Goal: Navigation & Orientation: Find specific page/section

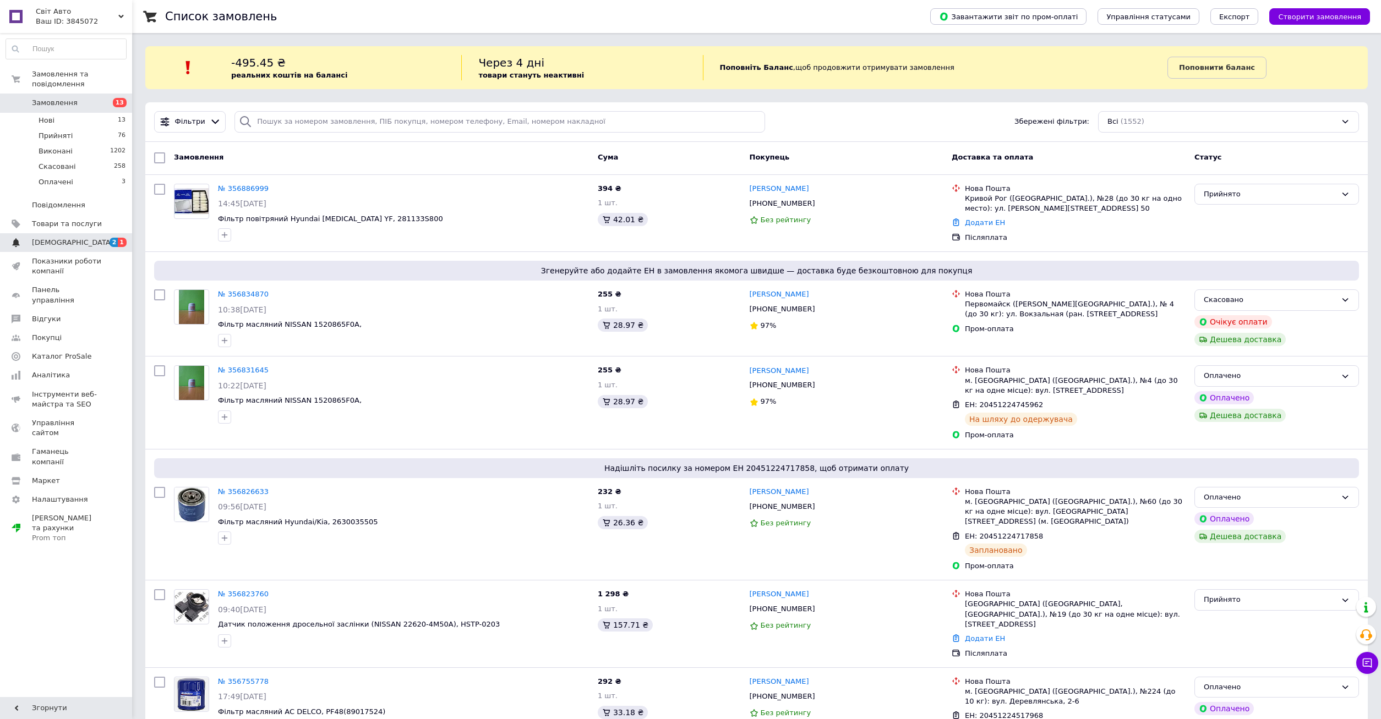
click at [78, 238] on span "[DEMOGRAPHIC_DATA]" at bounding box center [67, 243] width 70 height 10
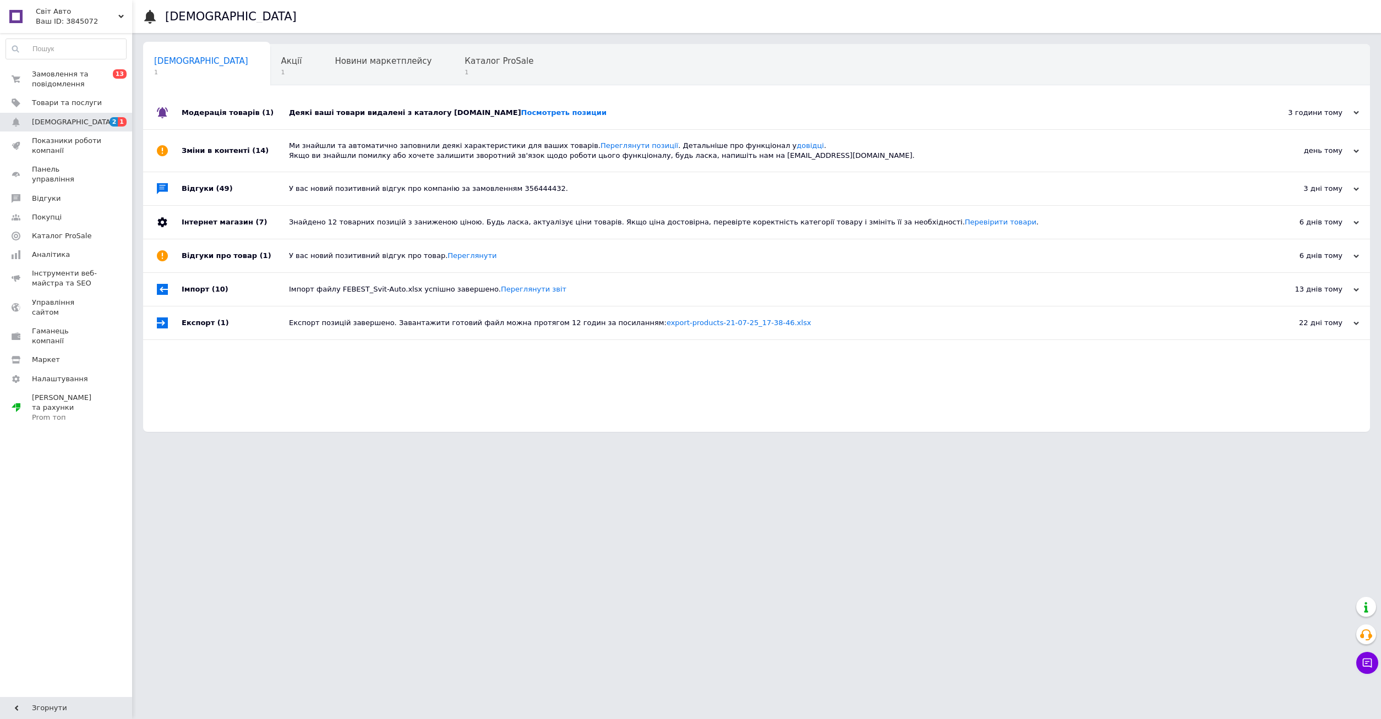
click at [535, 107] on div "Деякі ваші товари видалені з каталогу [DOMAIN_NAME] Посмотреть позиции" at bounding box center [769, 112] width 960 height 33
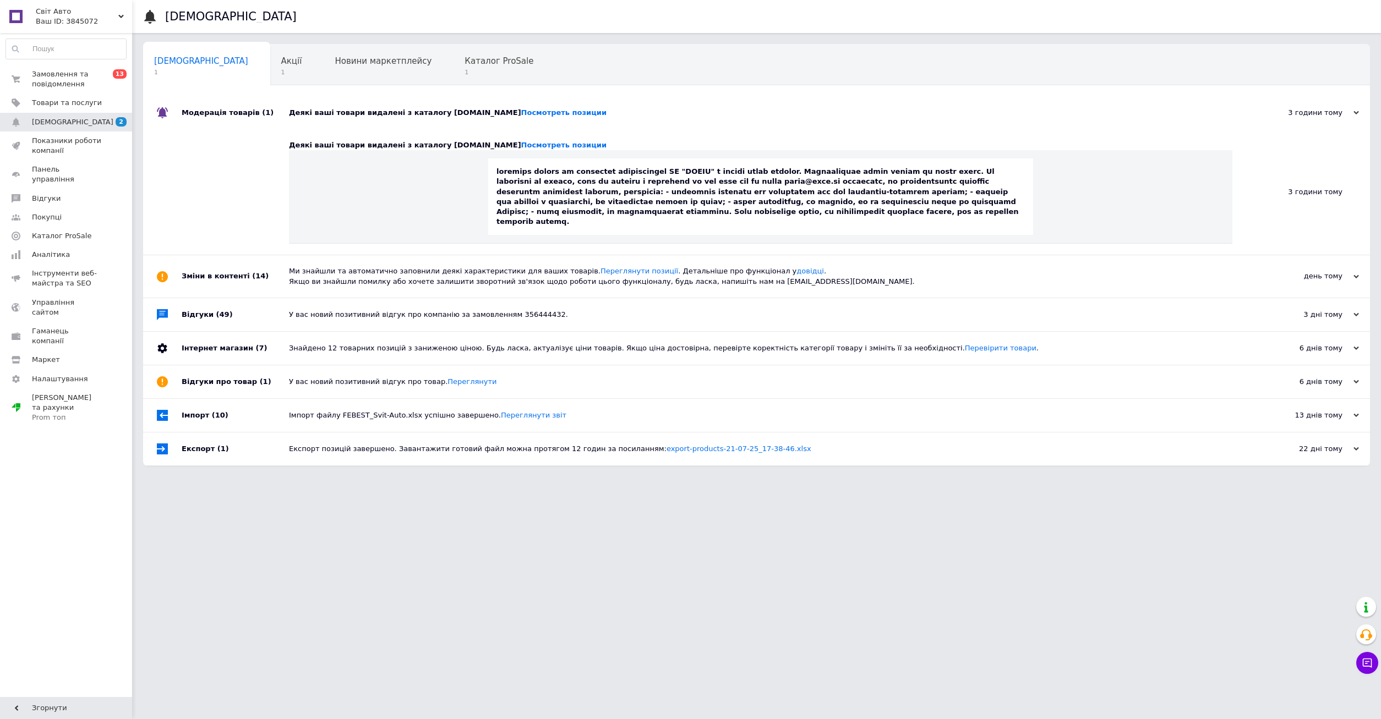
click at [535, 107] on div "Деякі ваші товари видалені з каталогу [DOMAIN_NAME] Посмотреть позиции" at bounding box center [769, 112] width 960 height 33
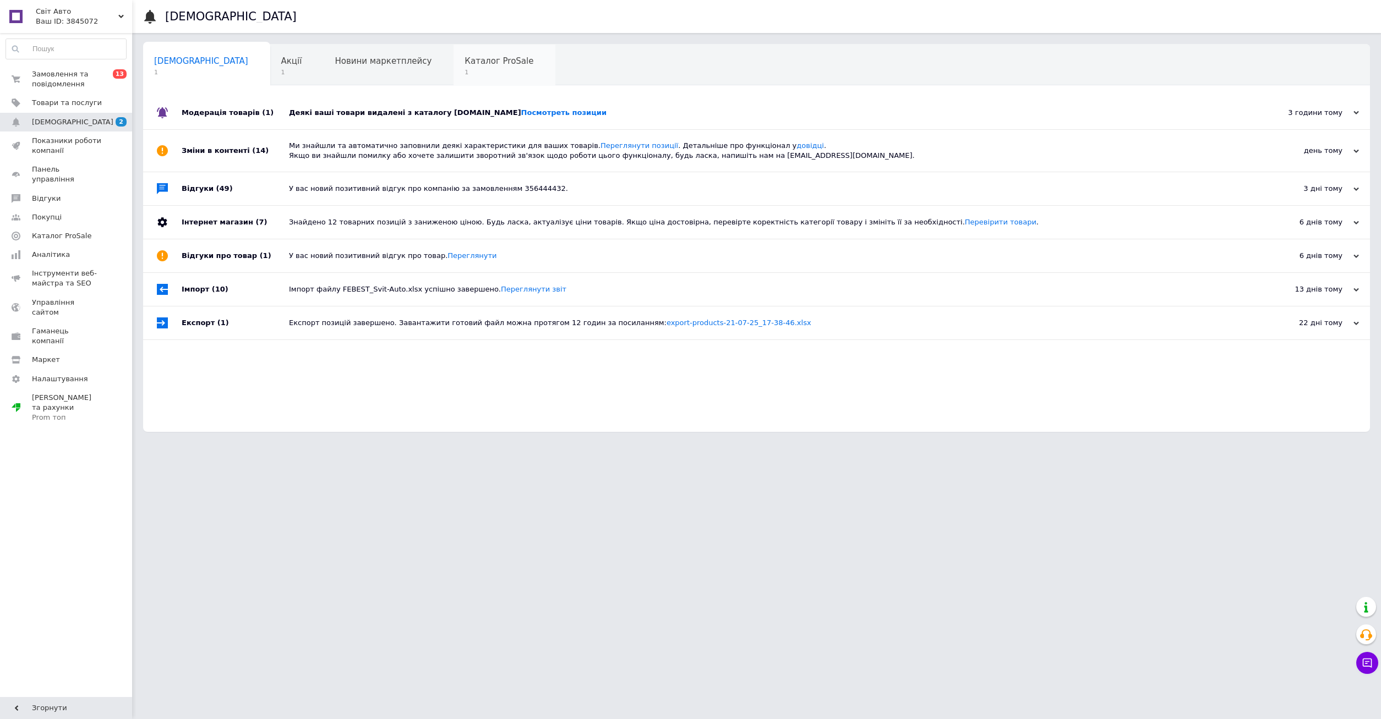
click at [465, 77] on span "1" at bounding box center [499, 72] width 69 height 8
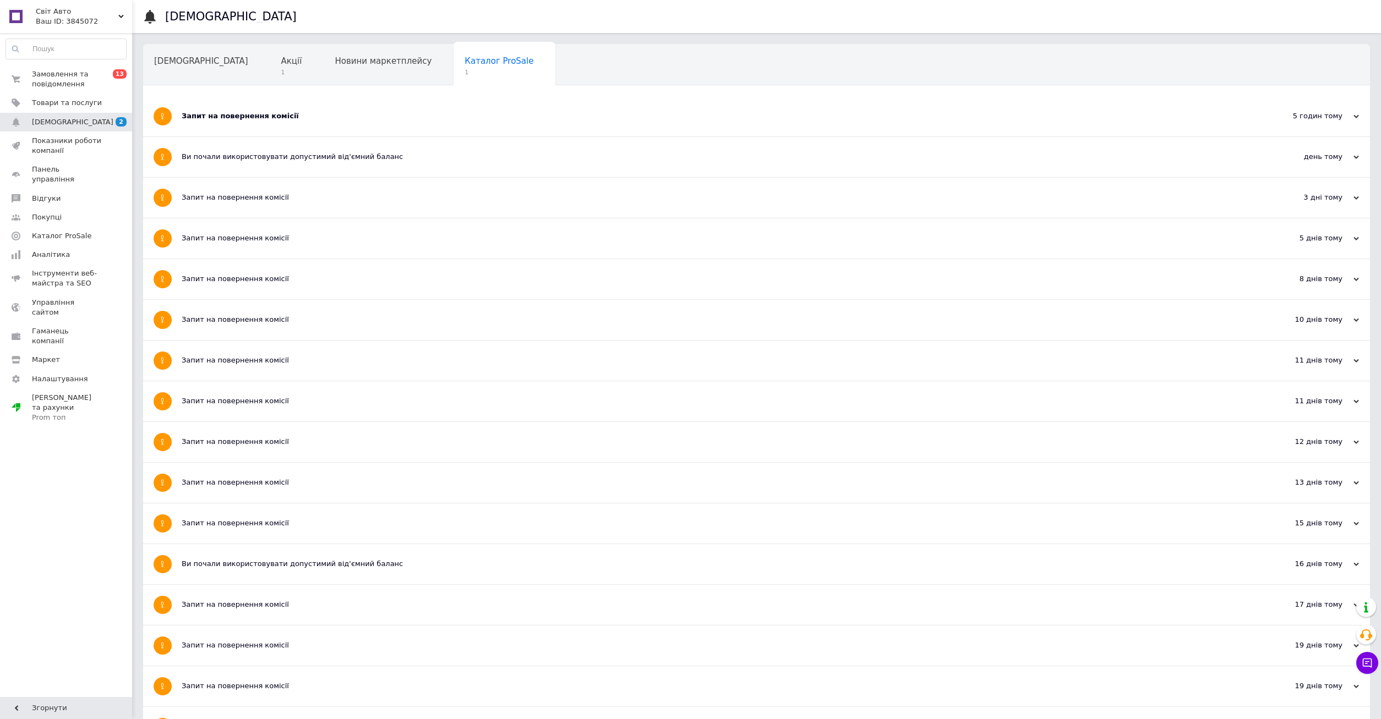
click at [286, 124] on div "Запит на повернення комісії" at bounding box center [715, 116] width 1067 height 40
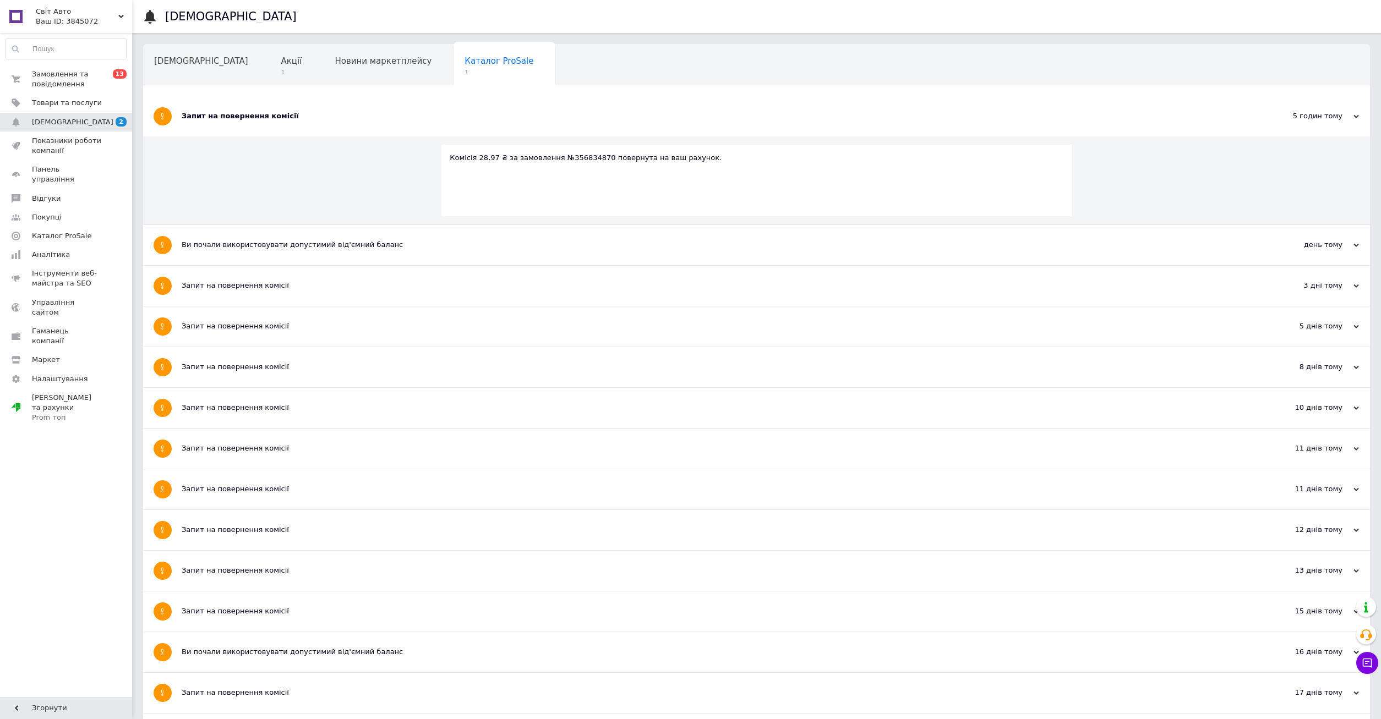
click at [288, 112] on div "Запит на повернення комісії" at bounding box center [715, 116] width 1067 height 10
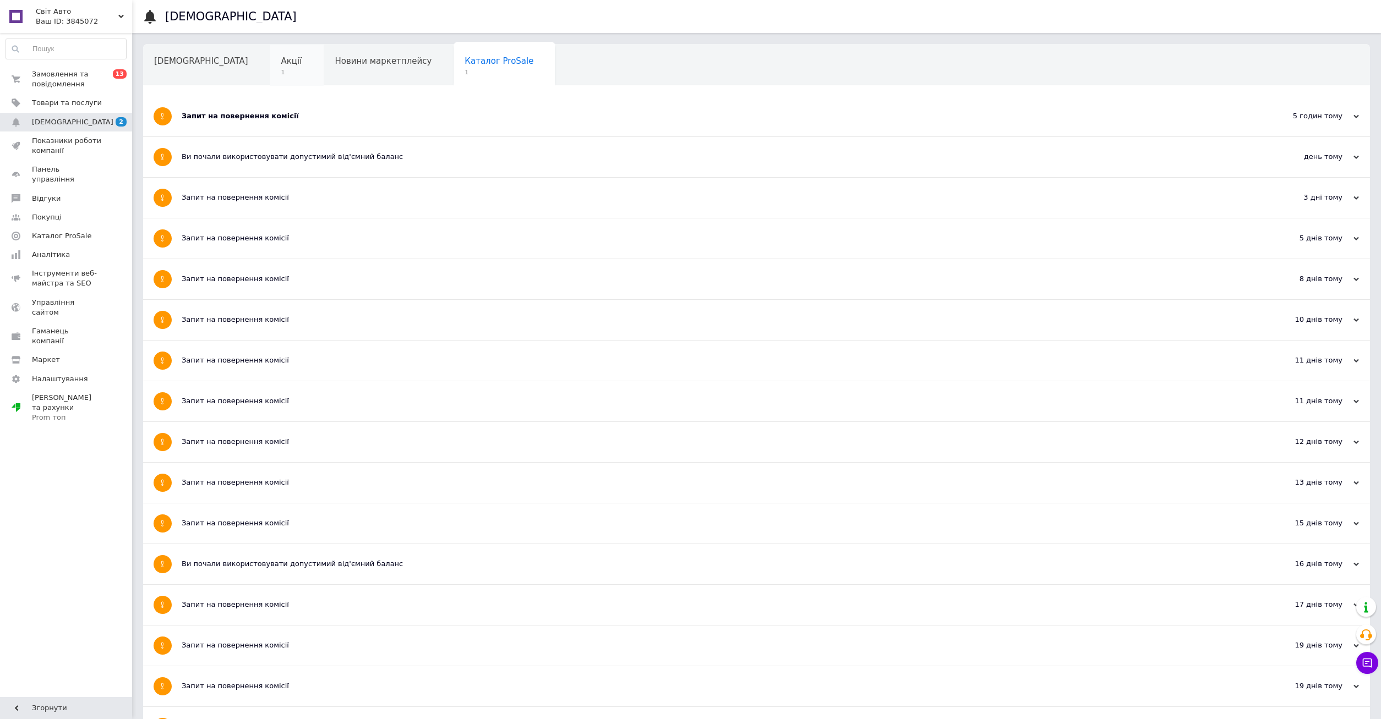
click at [270, 45] on div "Акції 1" at bounding box center [297, 66] width 54 height 42
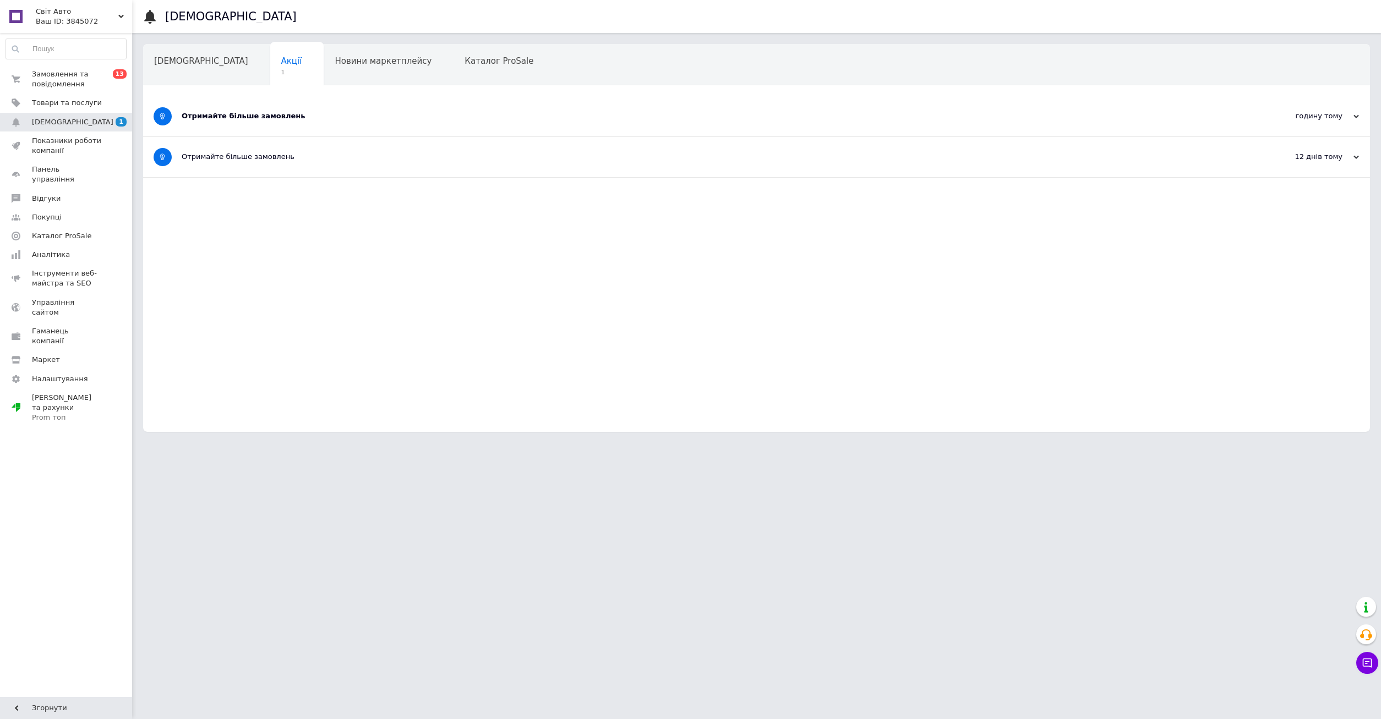
click at [281, 122] on div "Отримайте більше замовлень" at bounding box center [715, 116] width 1067 height 40
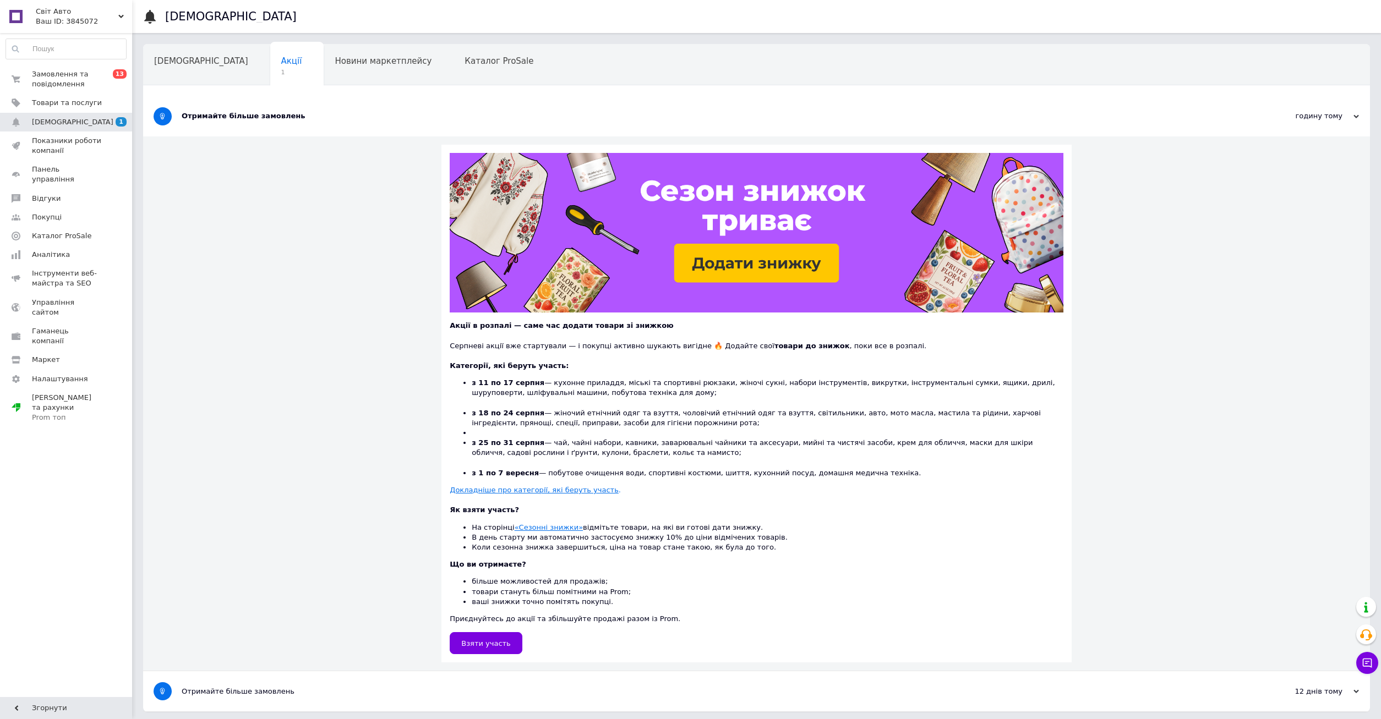
click at [293, 122] on div "Отримайте більше замовлень" at bounding box center [715, 116] width 1067 height 40
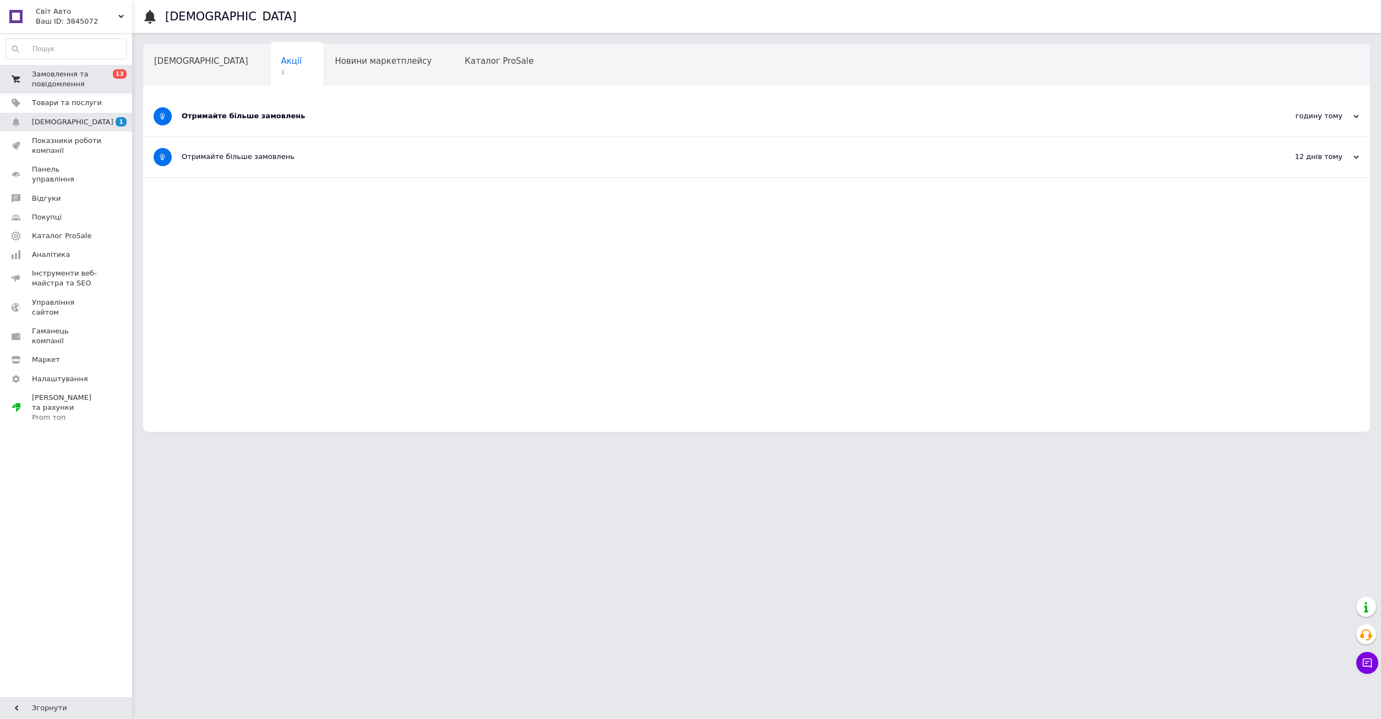
click at [95, 77] on span "Замовлення та повідомлення" at bounding box center [67, 79] width 70 height 20
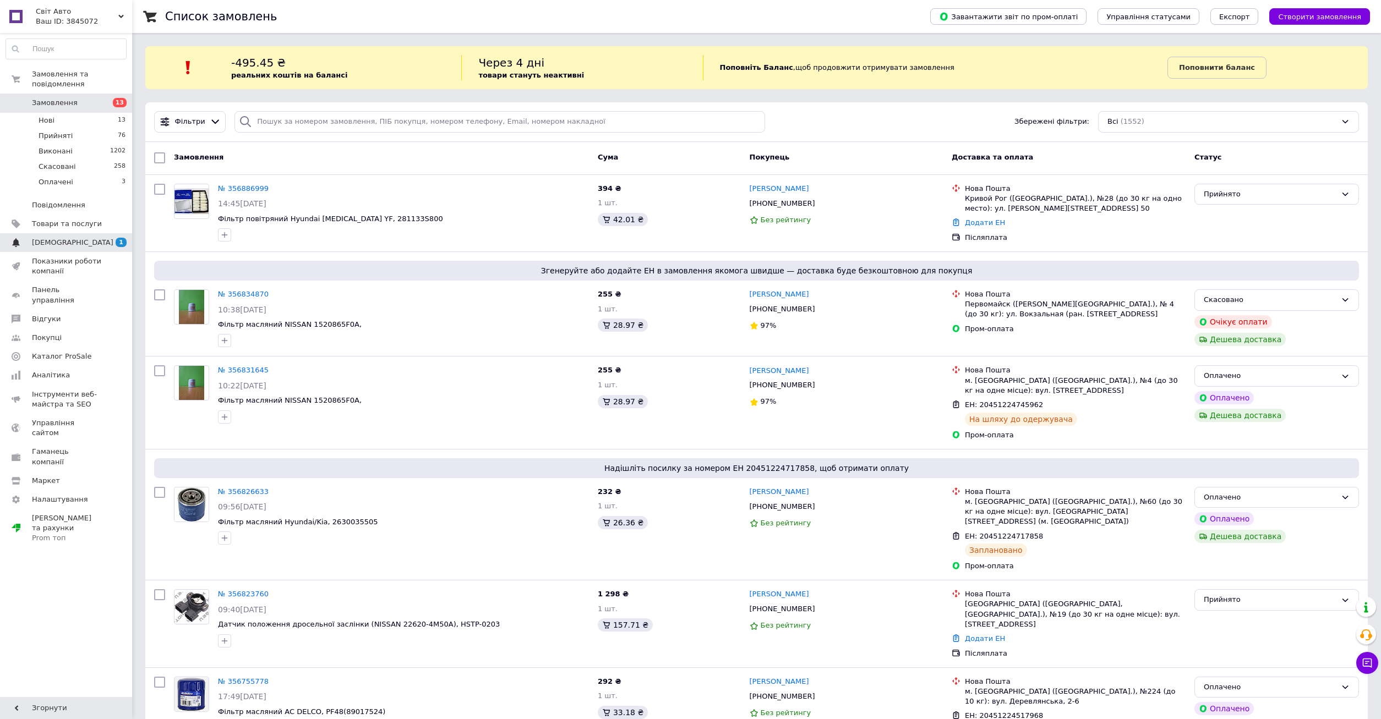
click at [100, 238] on link "[DEMOGRAPHIC_DATA] 1" at bounding box center [66, 242] width 132 height 19
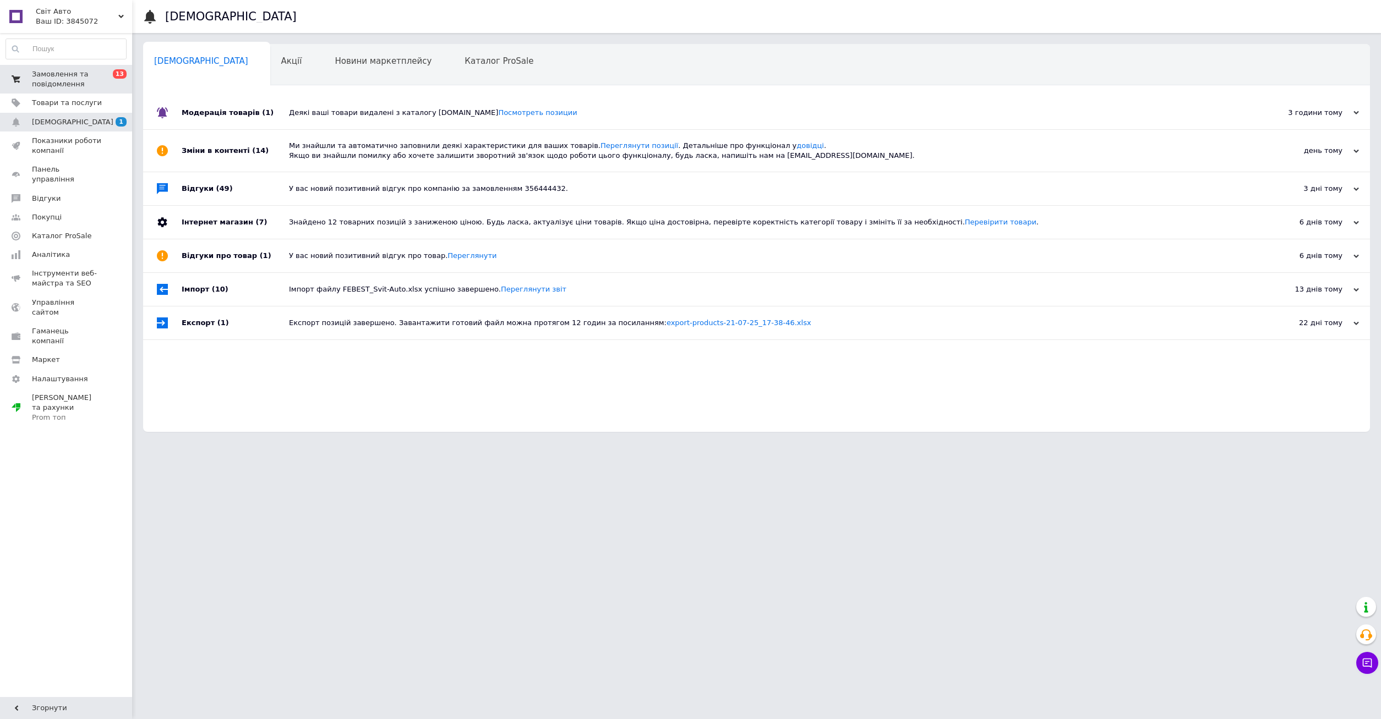
click at [89, 85] on span "Замовлення та повідомлення" at bounding box center [67, 79] width 70 height 20
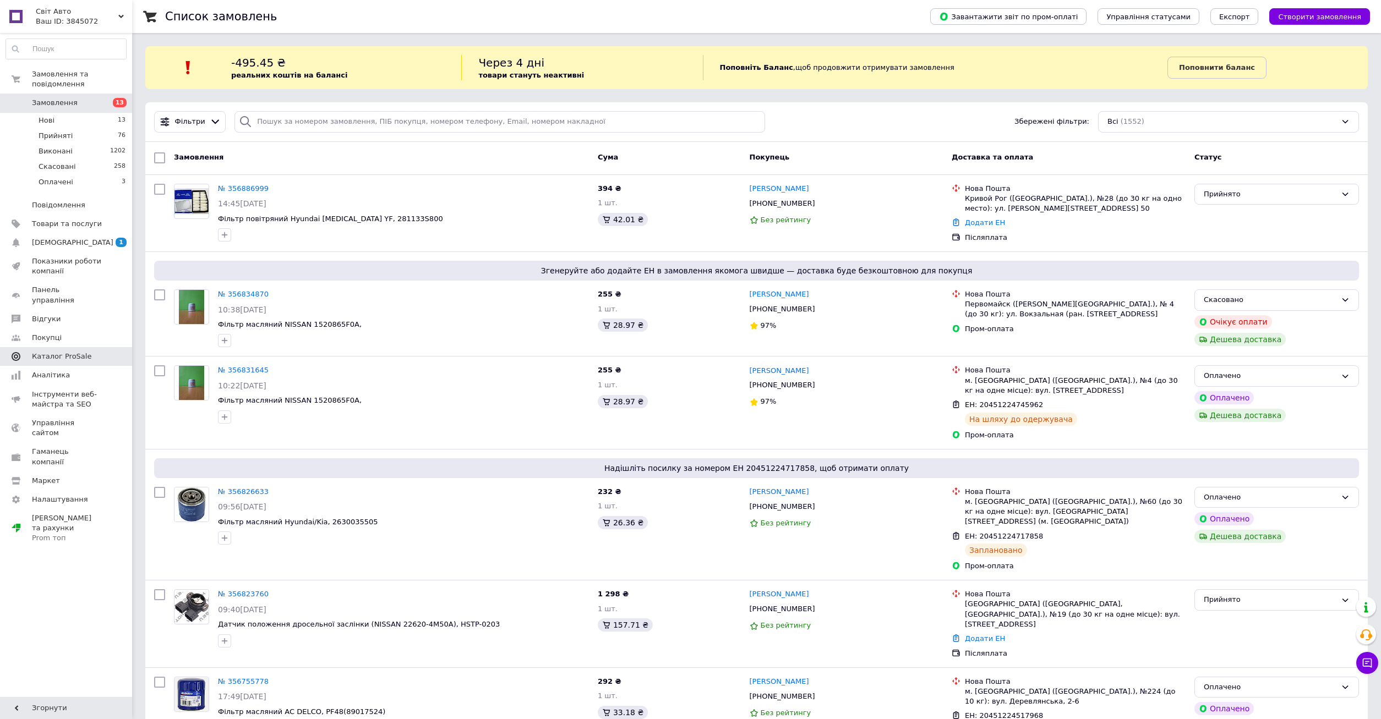
click at [86, 352] on span "Каталог ProSale" at bounding box center [67, 357] width 70 height 10
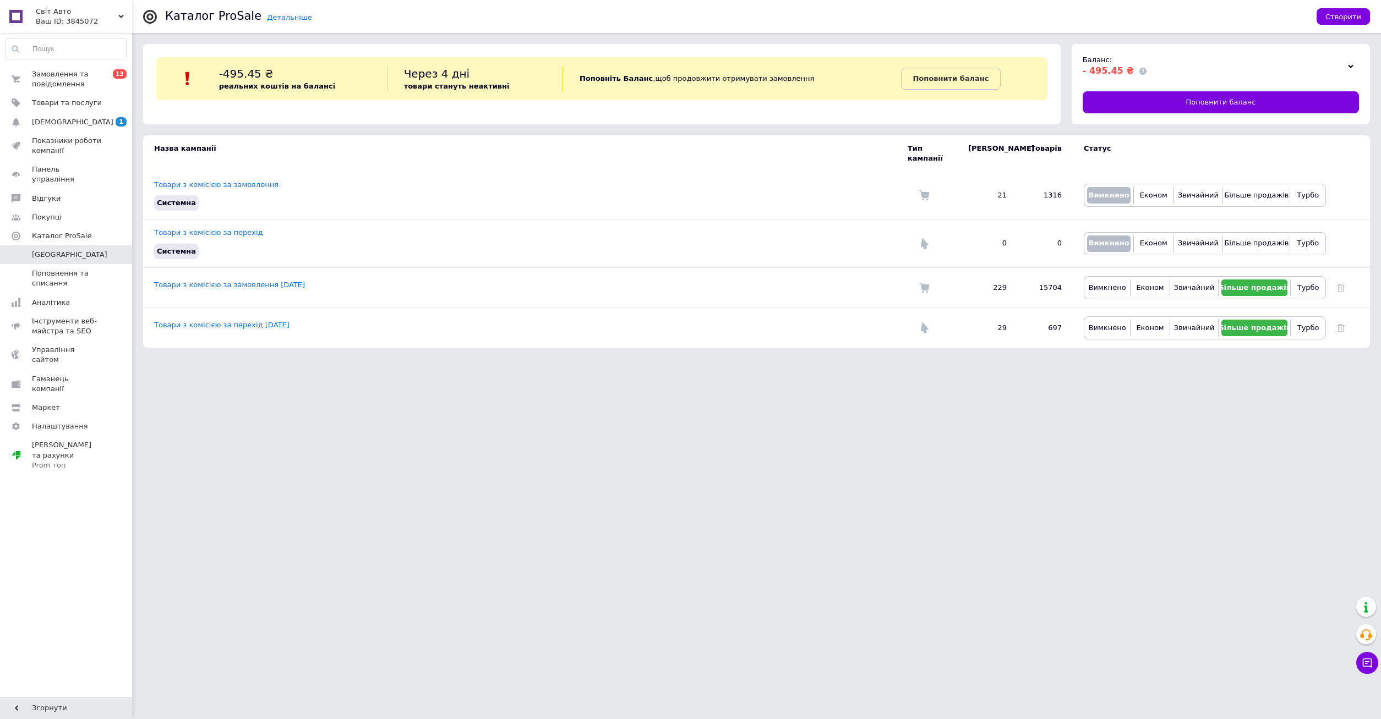
click at [865, 359] on html "Свiт Авто Ваш ID: 3845072 Сайт Свiт Авто Кабінет покупця Перевірити стан систем…" at bounding box center [690, 179] width 1381 height 359
click at [1187, 97] on link "Поповнити баланс" at bounding box center [1221, 102] width 276 height 22
click at [91, 80] on span "Замовлення та повідомлення" at bounding box center [67, 79] width 70 height 20
